Goal: Information Seeking & Learning: Find specific fact

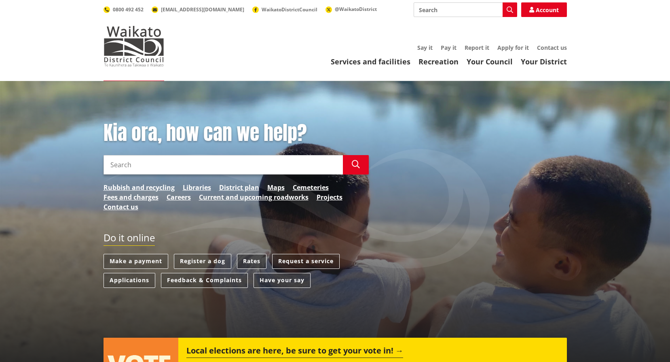
click at [251, 258] on link "Rates" at bounding box center [252, 261] width 30 height 15
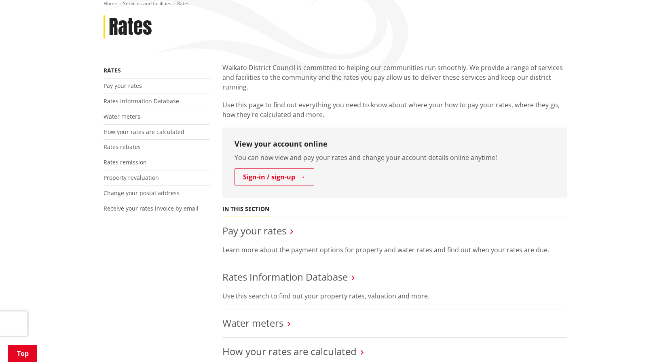
scroll to position [100, 0]
click at [127, 146] on link "Rates rebates" at bounding box center [122, 148] width 37 height 8
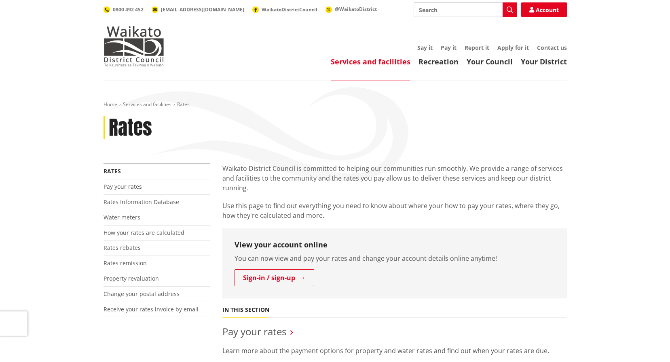
scroll to position [100, 0]
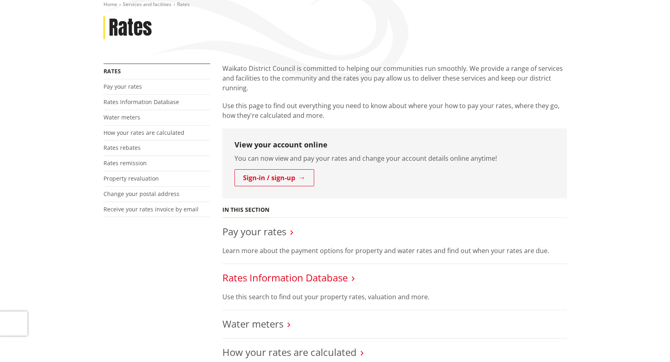
click at [284, 271] on link "Rates Information Database" at bounding box center [284, 277] width 125 height 13
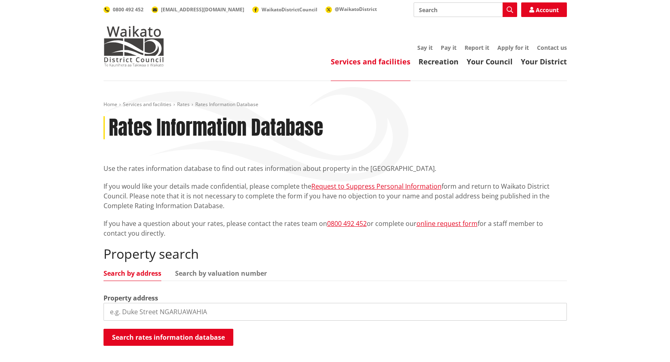
click at [209, 307] on input "search" at bounding box center [336, 312] width 464 height 18
type input "1 Rugby Lane Huntly"
click at [188, 336] on button "Search rates information database" at bounding box center [169, 336] width 130 height 17
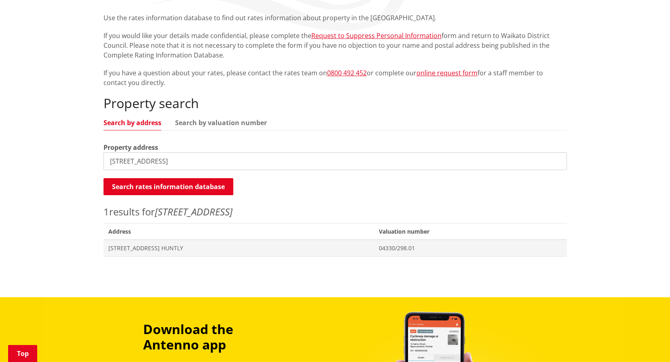
scroll to position [162, 0]
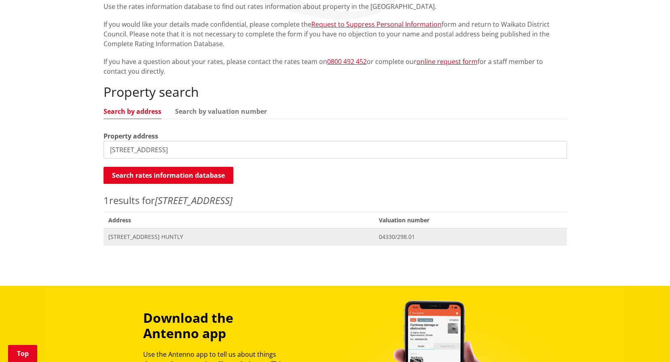
click at [142, 235] on span "[STREET_ADDRESS] HUNTLY" at bounding box center [238, 237] width 261 height 8
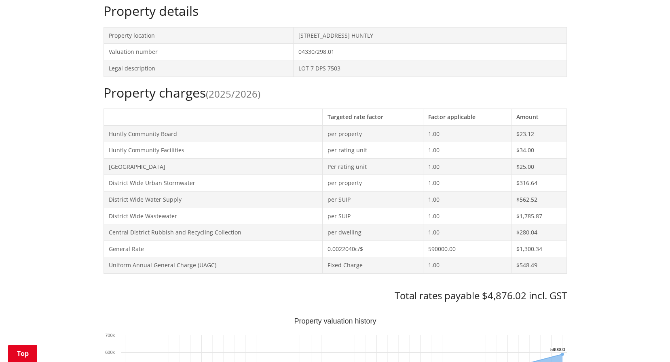
scroll to position [283, 0]
